Goal: Browse casually

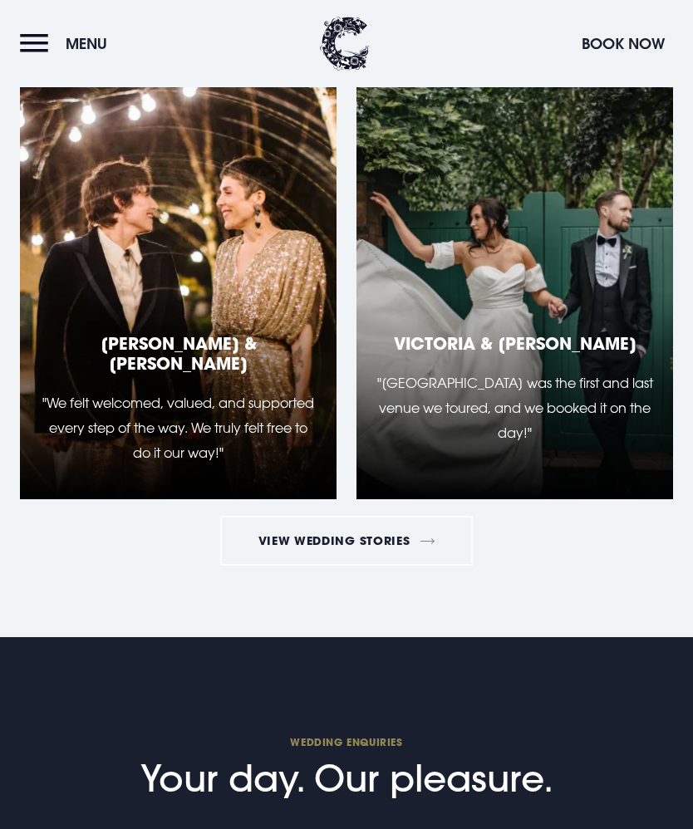
scroll to position [6194, 0]
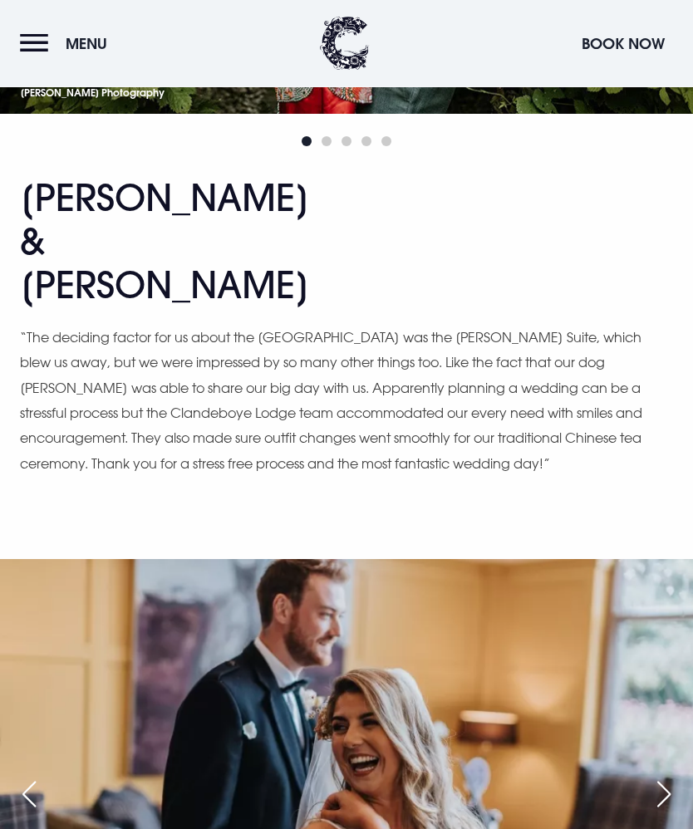
scroll to position [16295, 0]
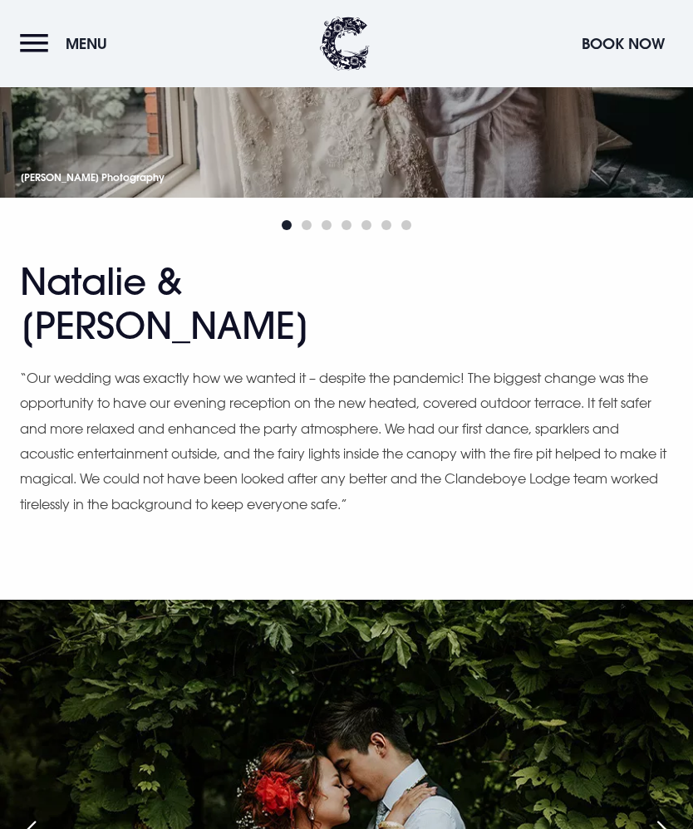
scroll to position [15339, 0]
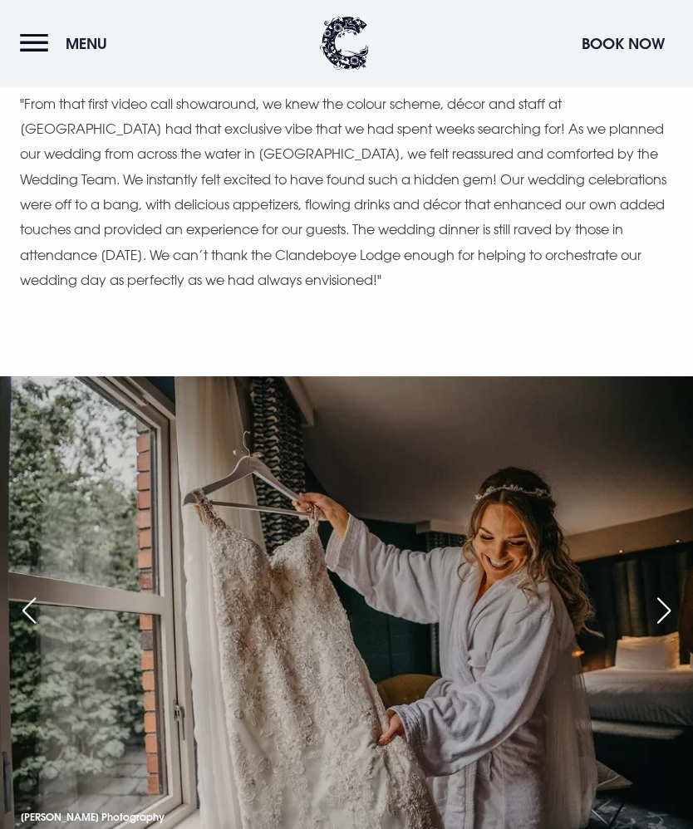
scroll to position [14703, 0]
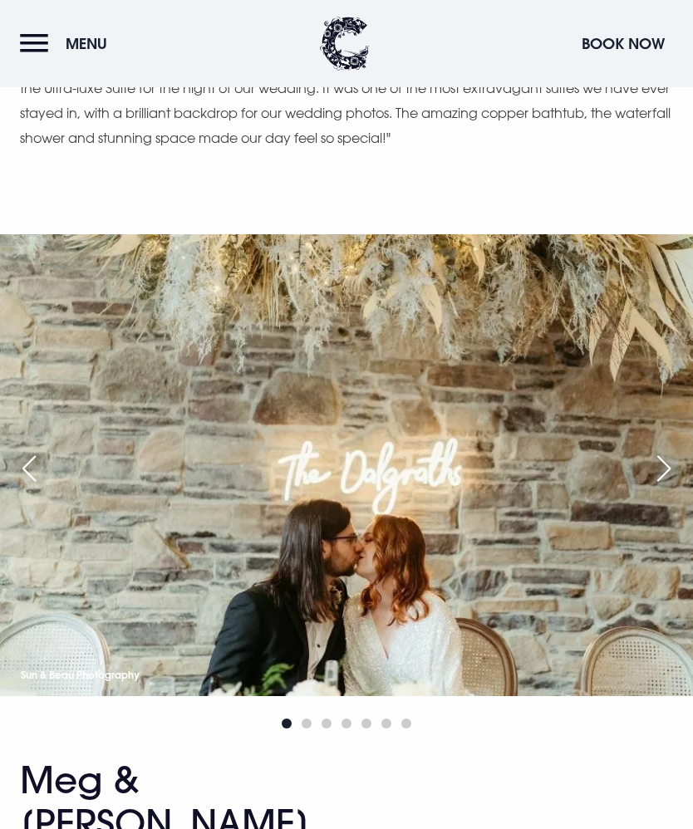
scroll to position [12987, 0]
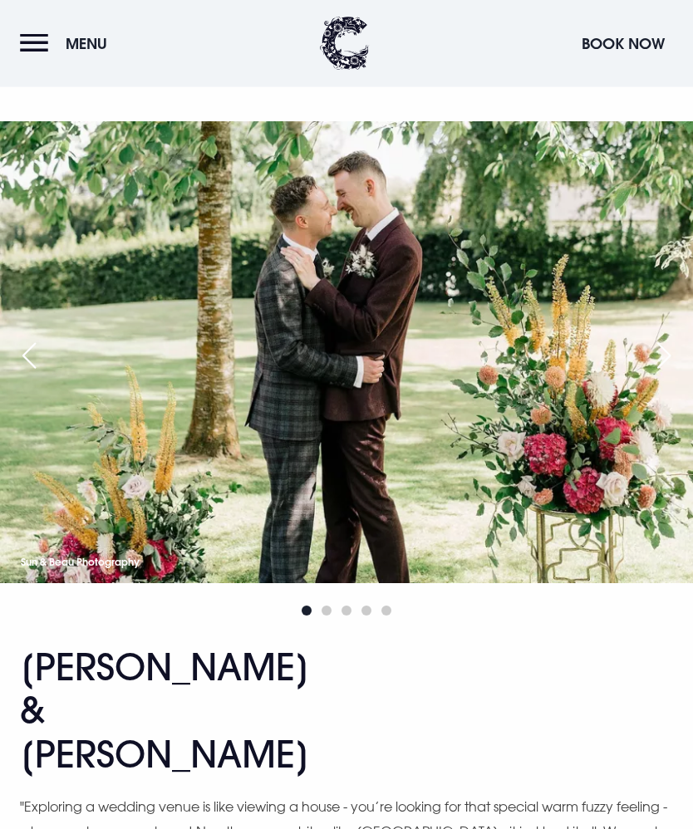
scroll to position [12131, 0]
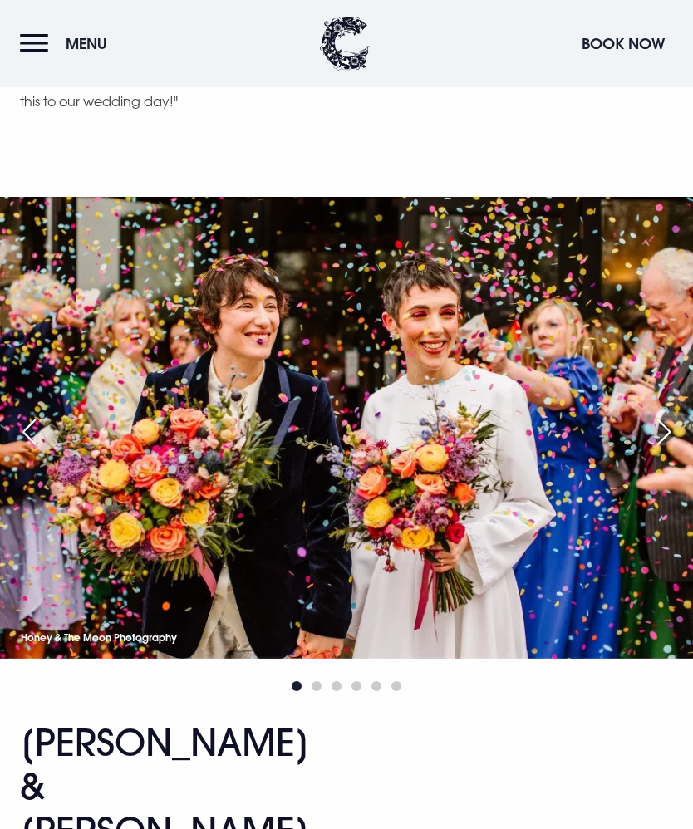
scroll to position [8525, 0]
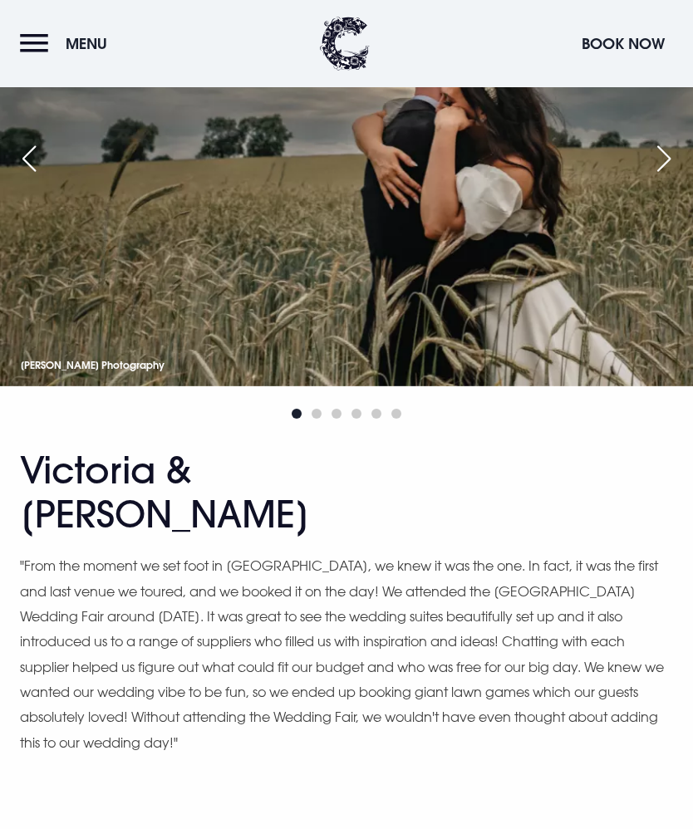
scroll to position [7884, 0]
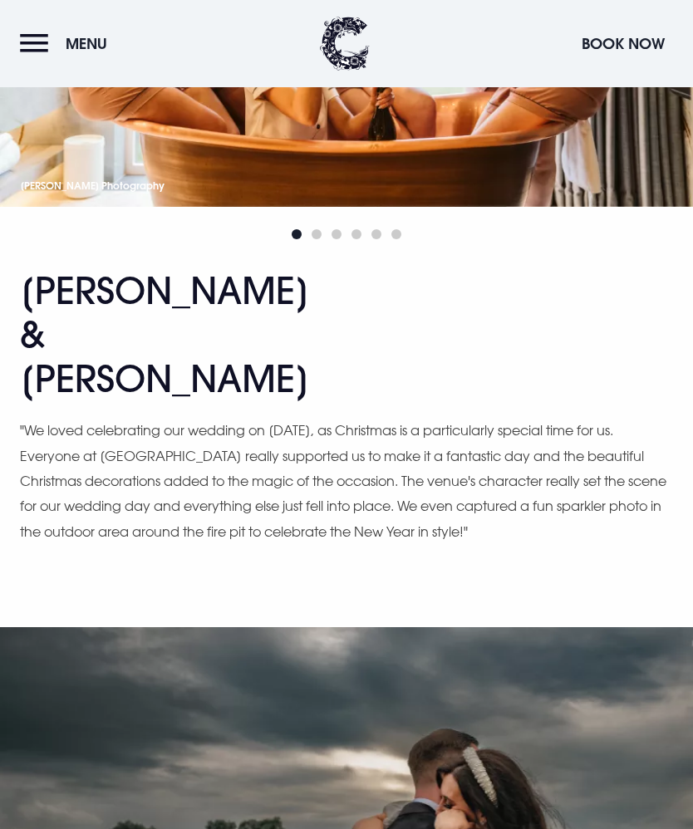
scroll to position [7183, 0]
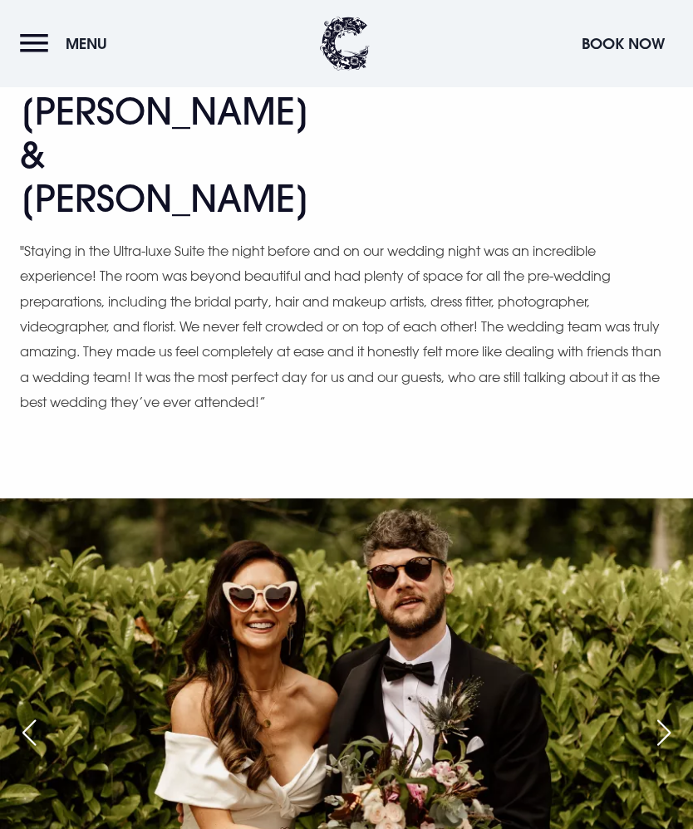
scroll to position [5494, 0]
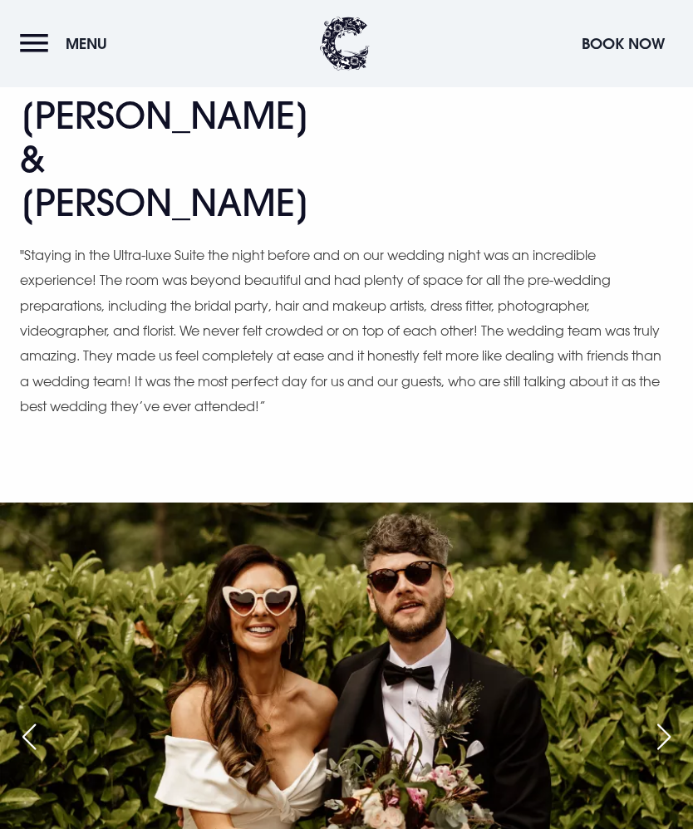
click at [663, 503] on img at bounding box center [346, 734] width 693 height 462
click at [667, 719] on div "Next slide" at bounding box center [664, 737] width 42 height 37
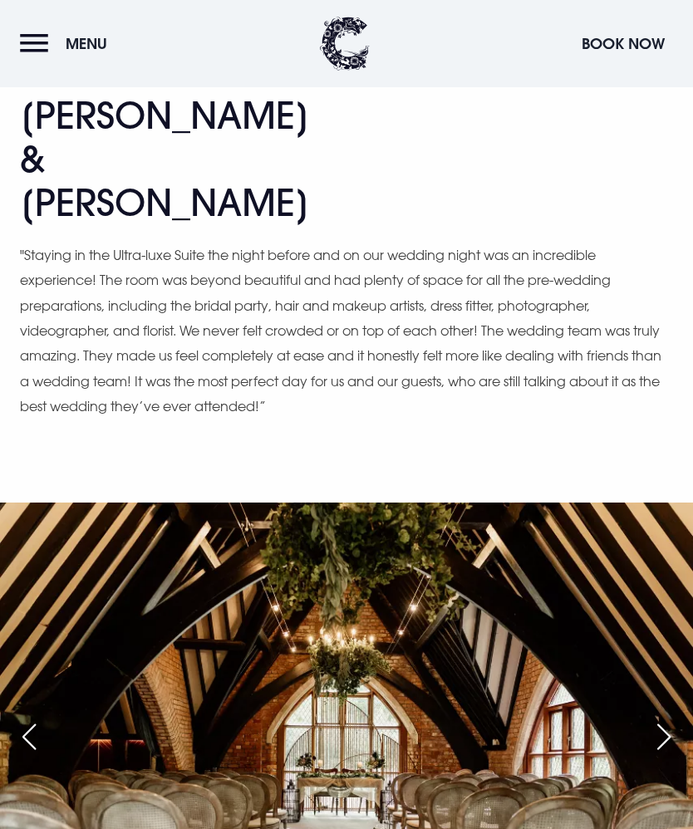
click at [659, 719] on div "Next slide" at bounding box center [664, 737] width 42 height 37
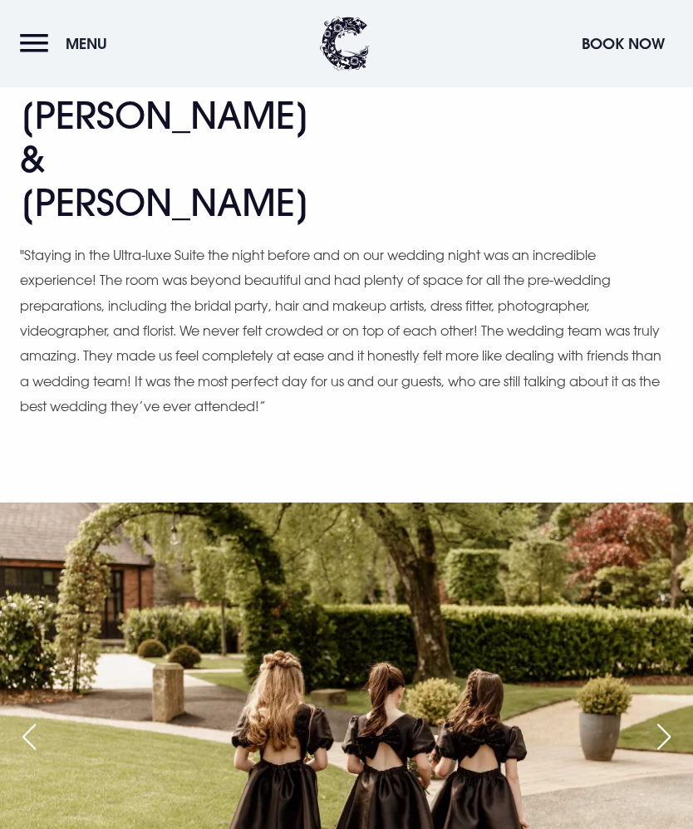
click at [659, 719] on div "Next slide" at bounding box center [664, 737] width 42 height 37
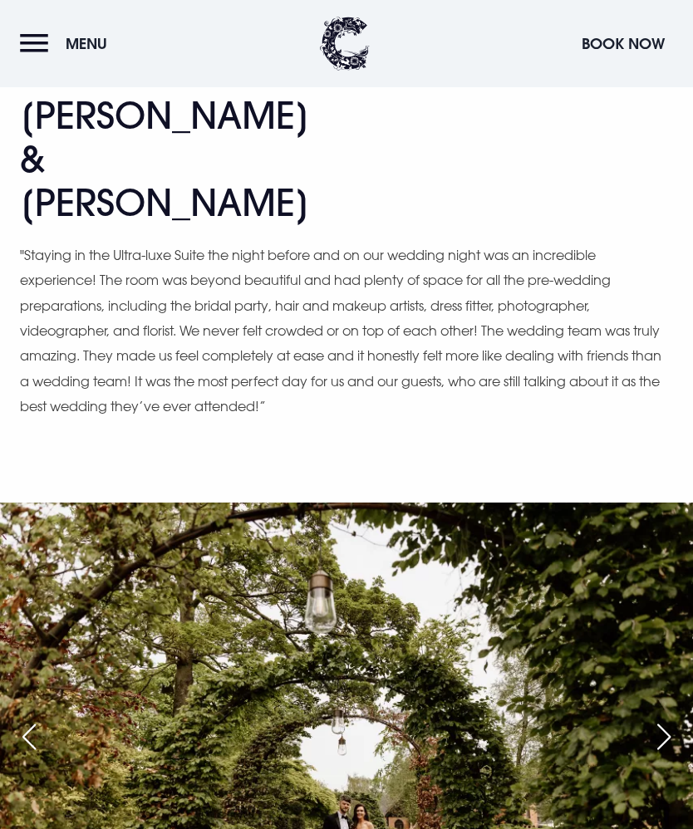
click at [655, 719] on div "Next slide" at bounding box center [664, 737] width 42 height 37
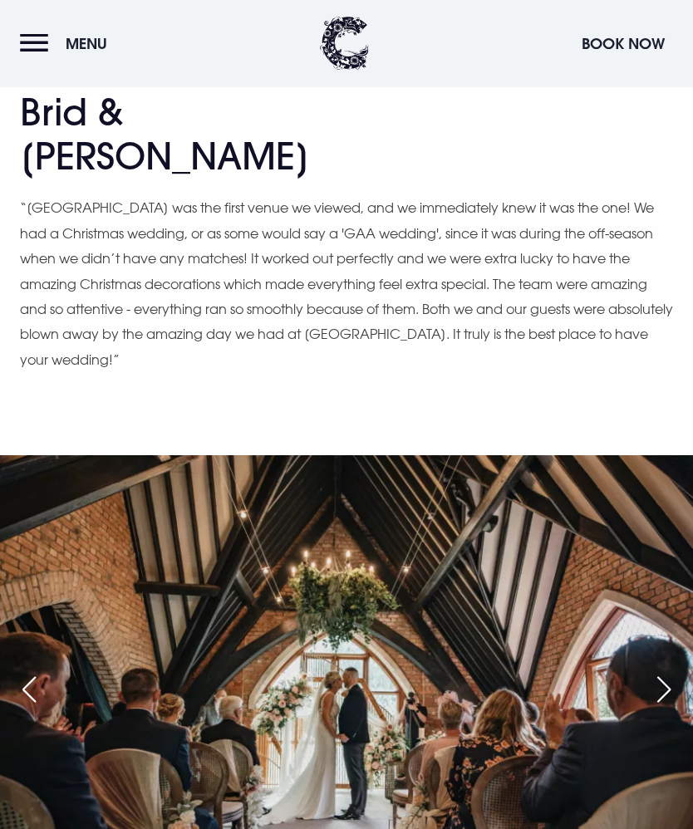
click at [659, 672] on div "Next slide" at bounding box center [664, 690] width 42 height 37
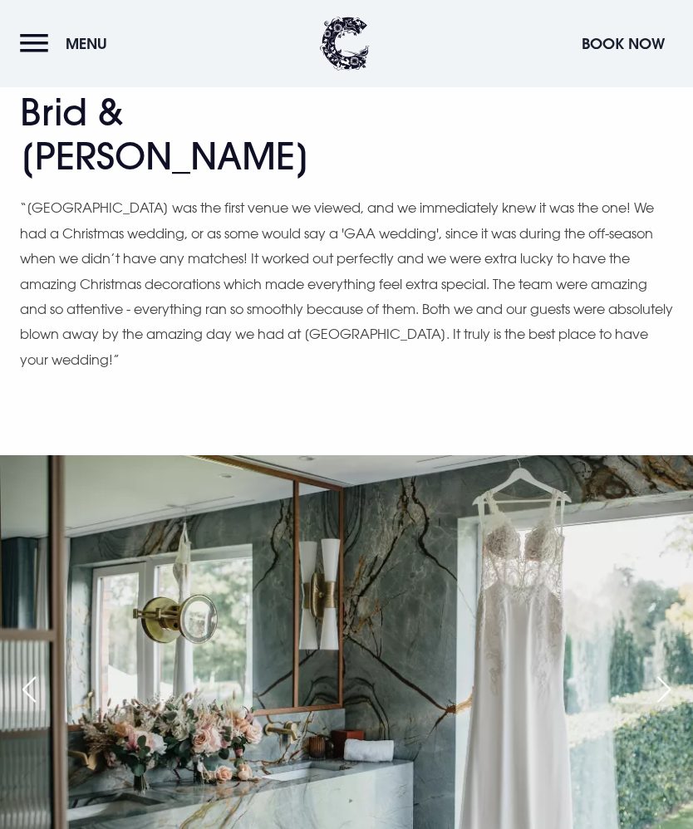
click at [660, 671] on div "Next slide" at bounding box center [664, 689] width 42 height 37
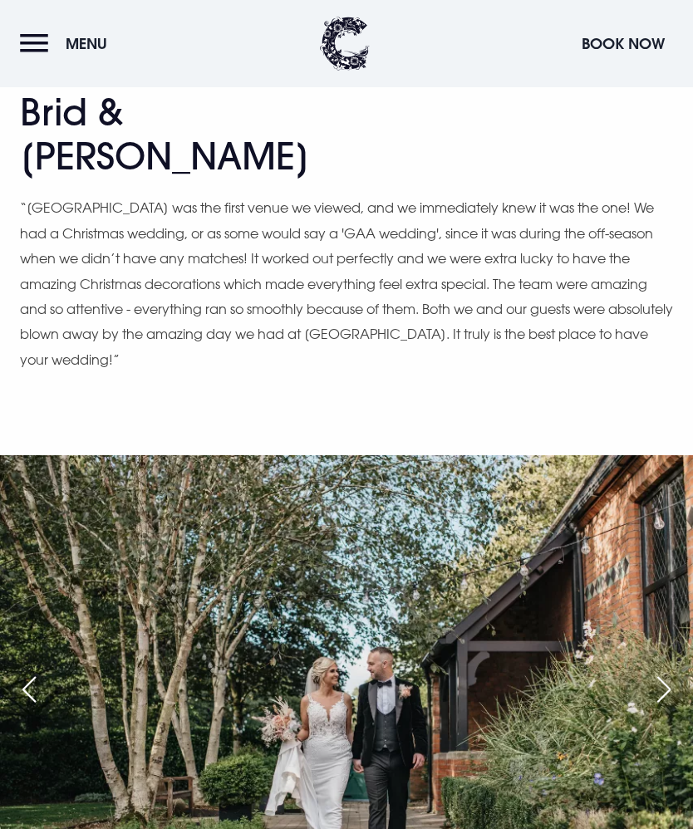
click at [661, 671] on div "Next slide" at bounding box center [664, 689] width 42 height 37
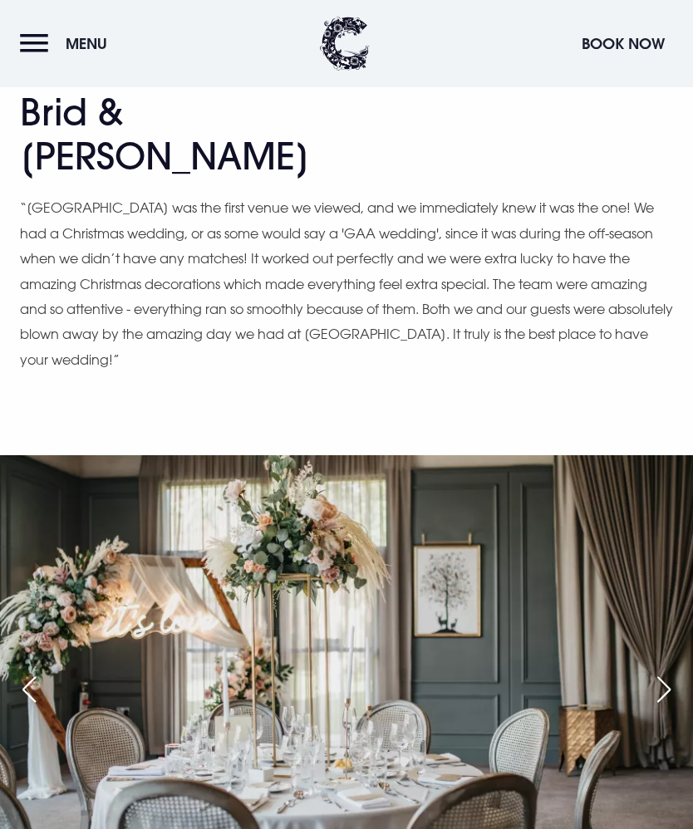
click at [656, 671] on div "Next slide" at bounding box center [664, 689] width 42 height 37
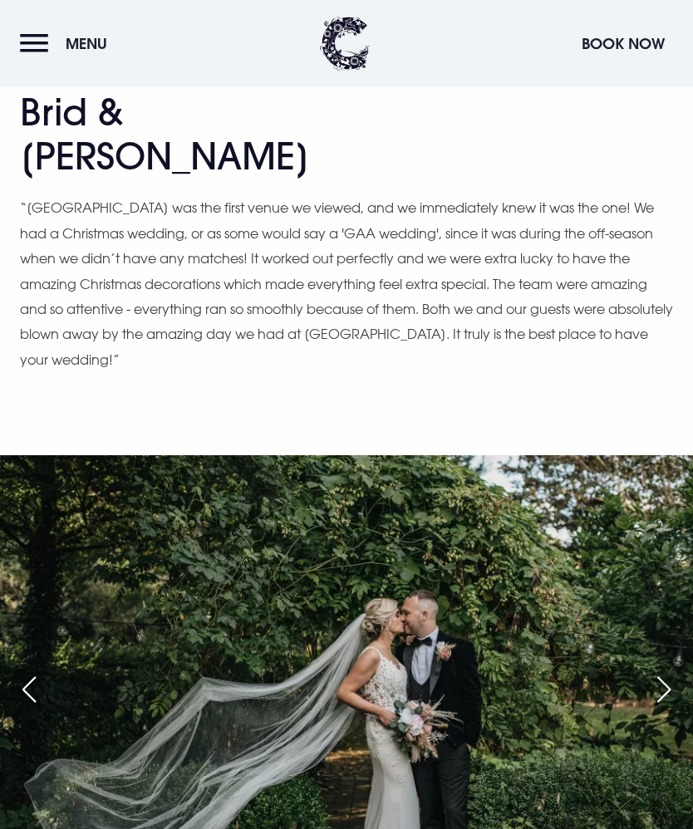
click at [659, 671] on div "Next slide" at bounding box center [664, 689] width 42 height 37
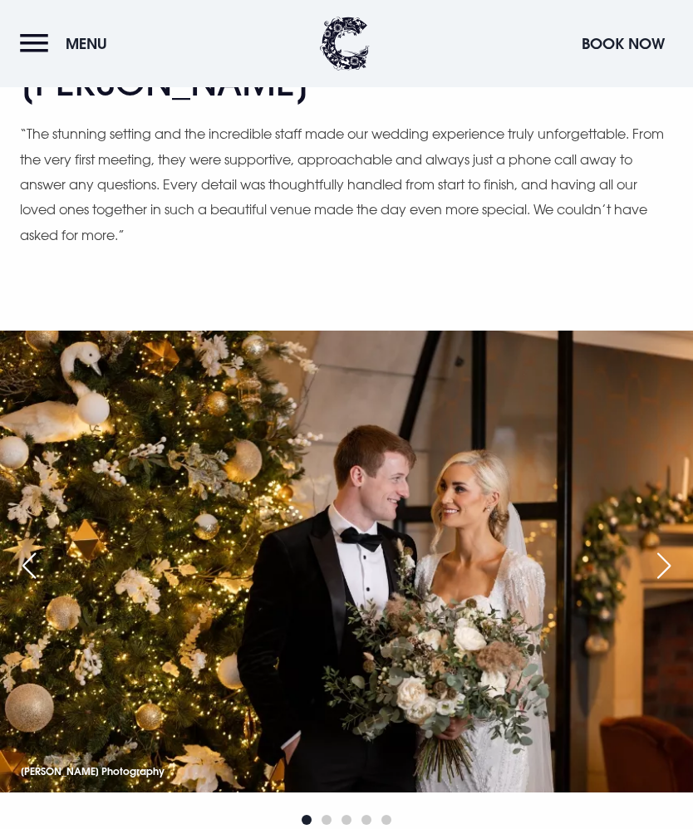
scroll to position [3843, 0]
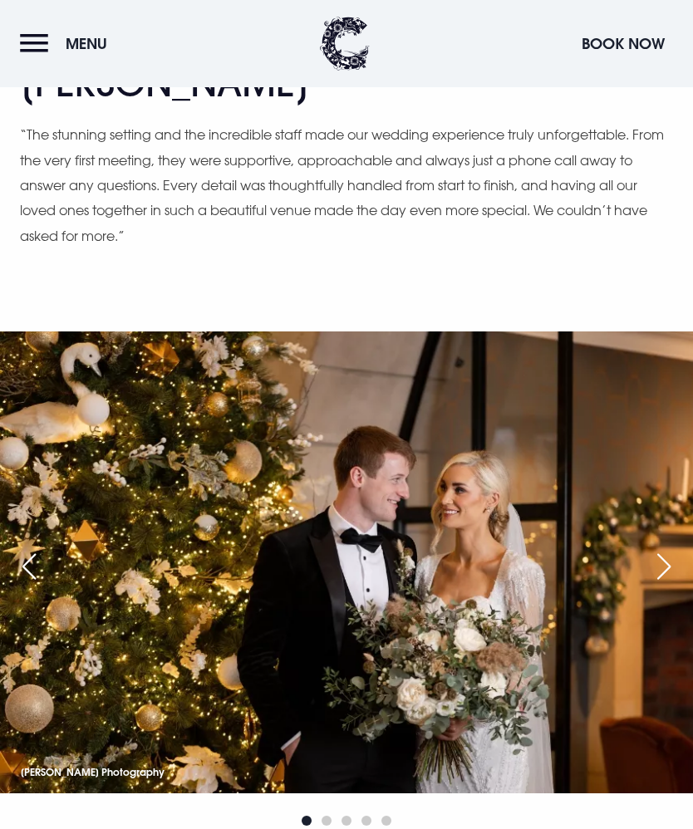
click at [661, 548] on div "Next slide" at bounding box center [664, 566] width 42 height 37
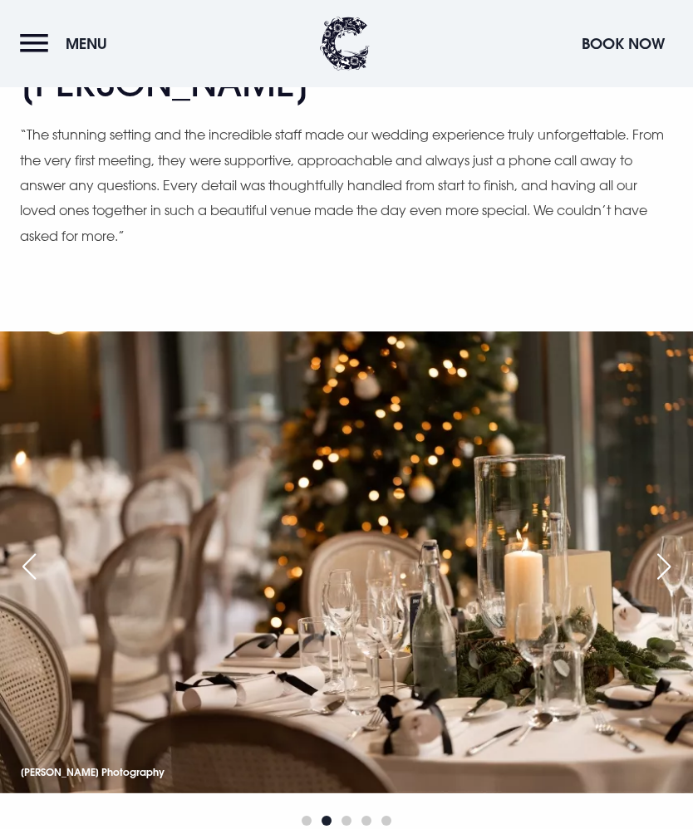
click at [665, 548] on div "Next slide" at bounding box center [664, 566] width 42 height 37
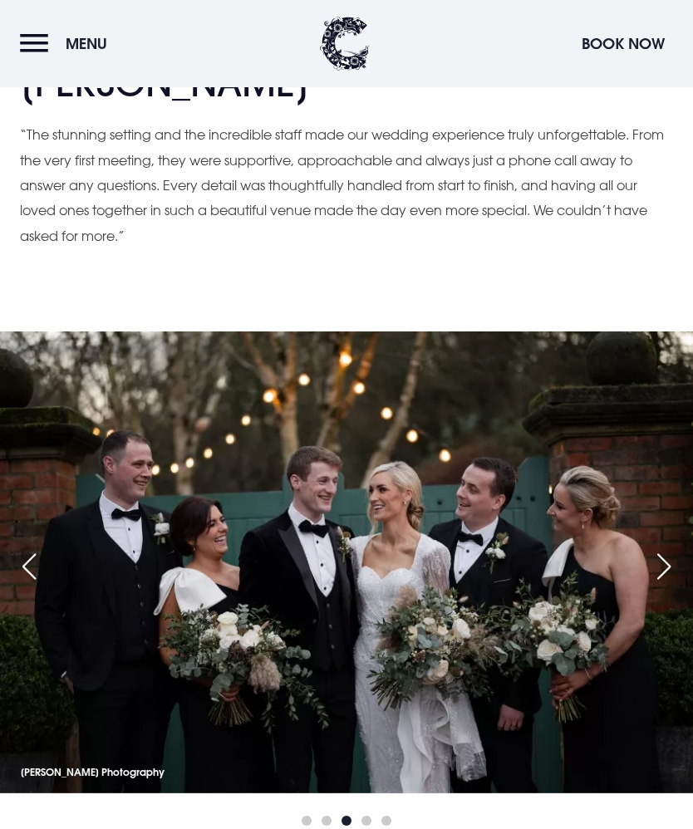
click at [660, 548] on div "Next slide" at bounding box center [664, 566] width 42 height 37
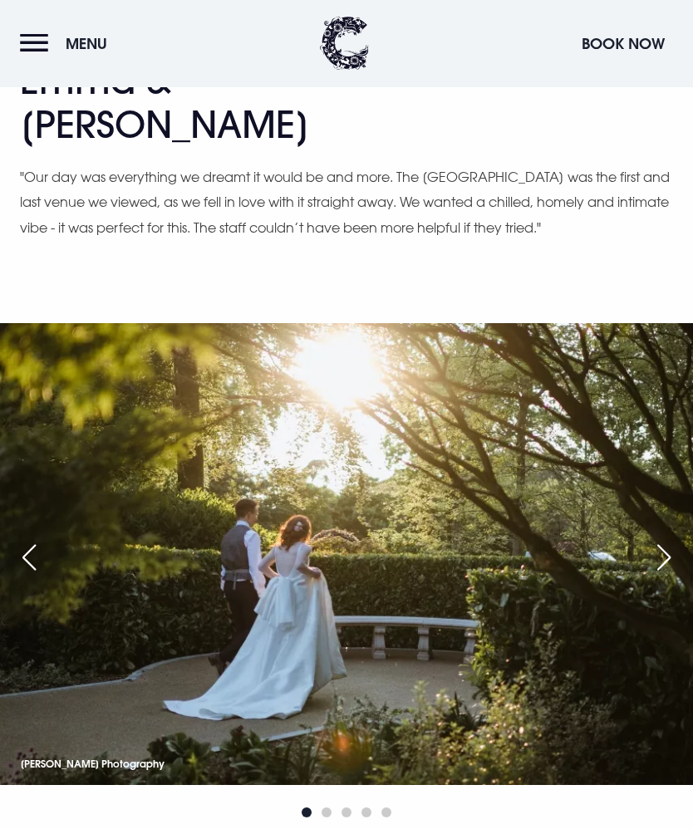
click at [669, 540] on div "Next slide" at bounding box center [664, 558] width 42 height 37
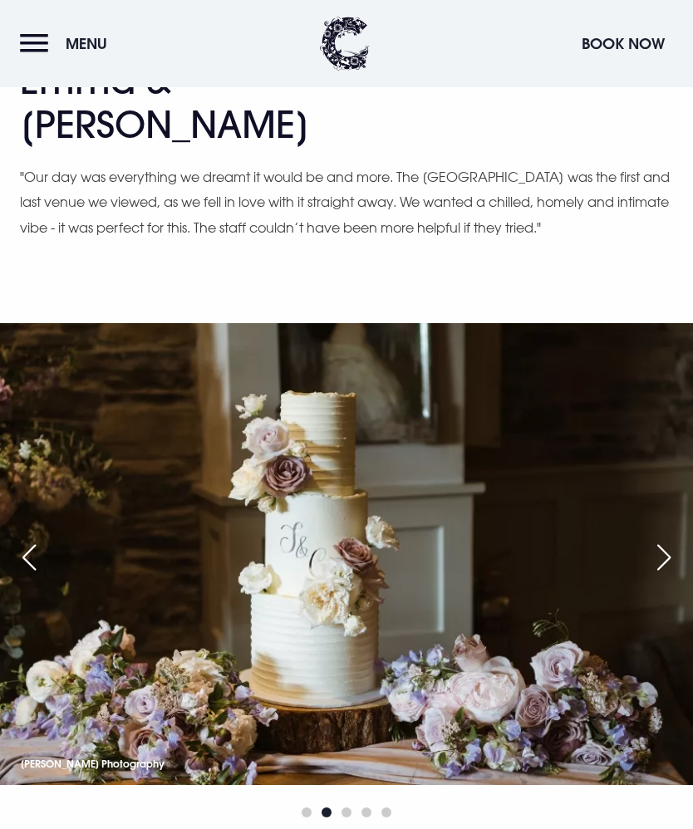
click at [659, 539] on div "Next slide" at bounding box center [664, 557] width 42 height 37
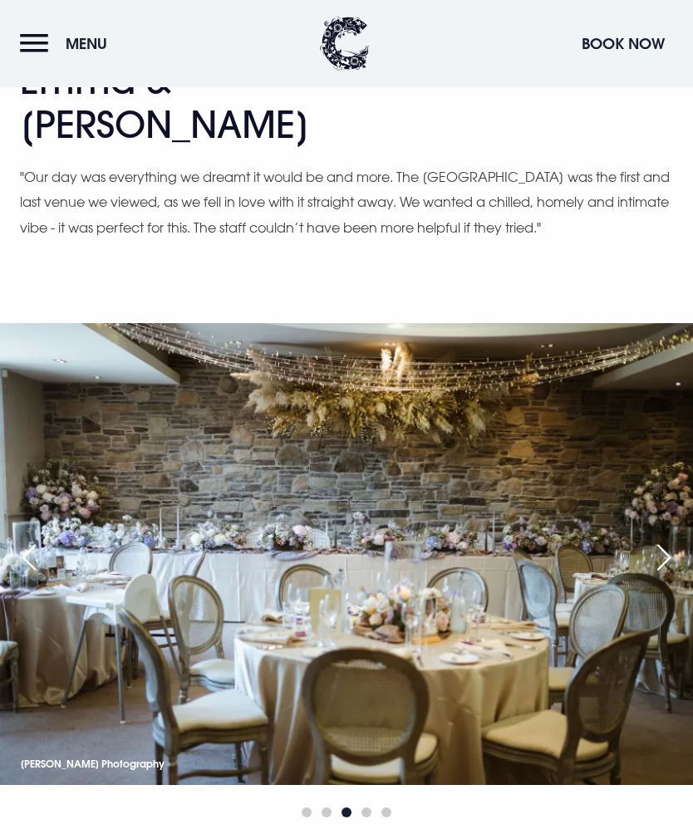
click at [656, 539] on div "Next slide" at bounding box center [664, 557] width 42 height 37
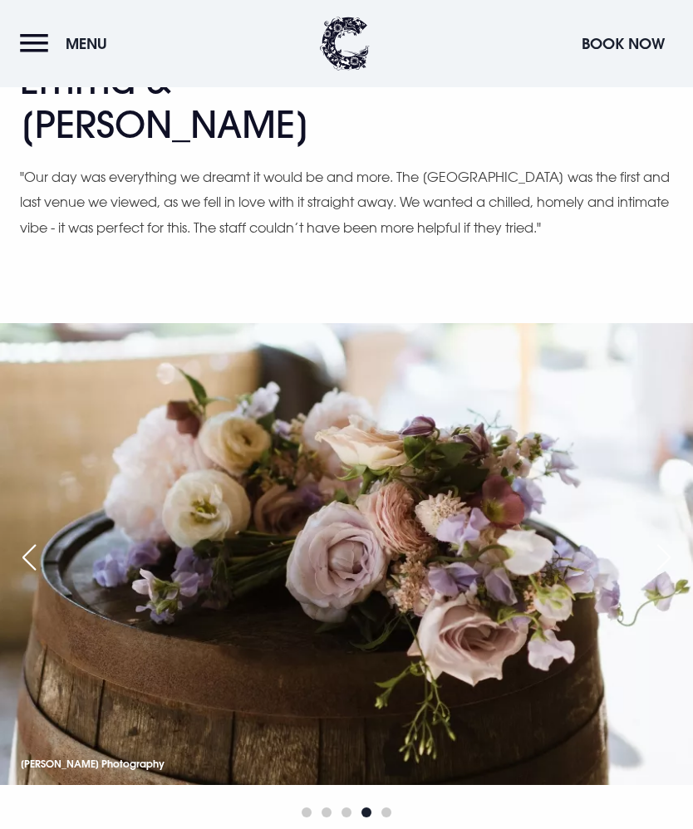
click at [42, 48] on button "Menu" at bounding box center [68, 44] width 96 height 36
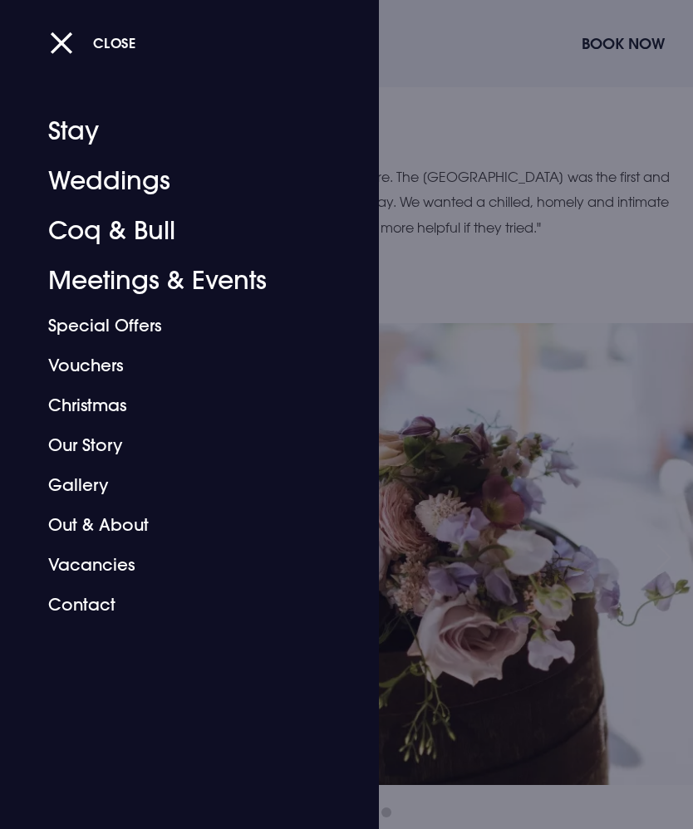
click at [52, 28] on button "Close" at bounding box center [93, 43] width 86 height 34
